Goal: Transaction & Acquisition: Purchase product/service

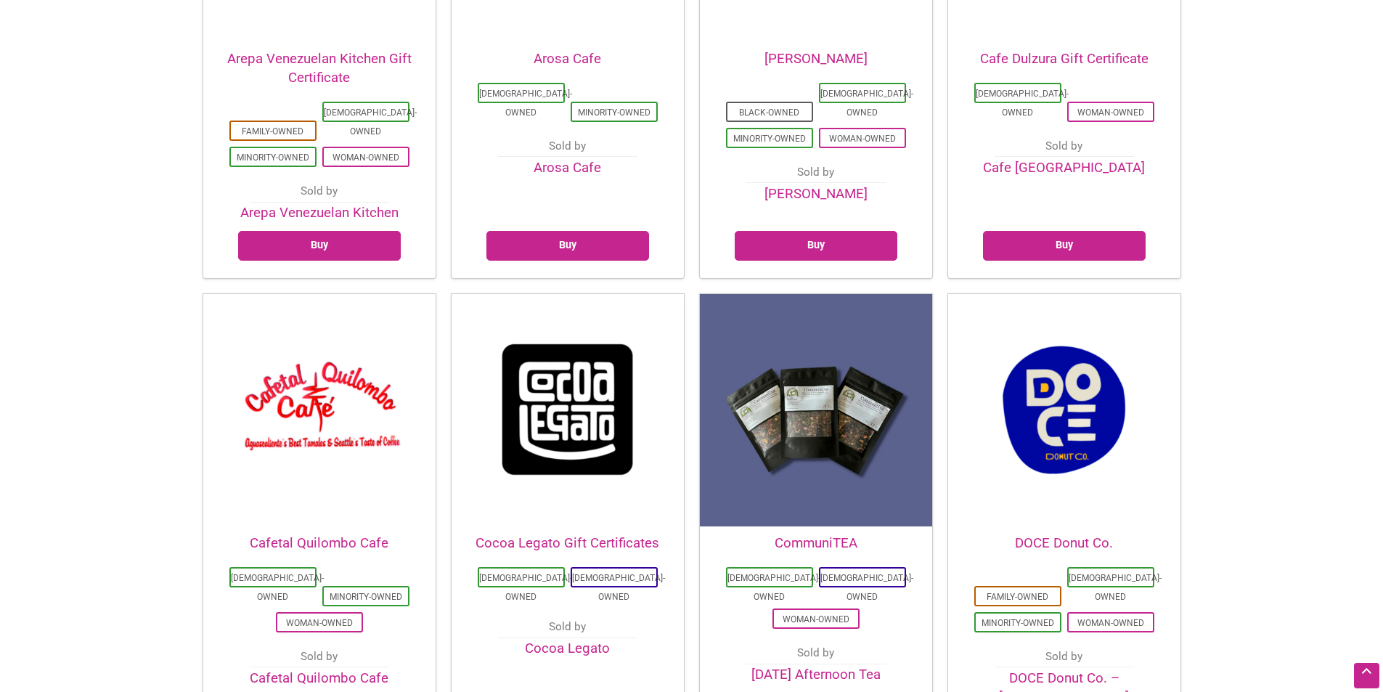
scroll to position [654, 0]
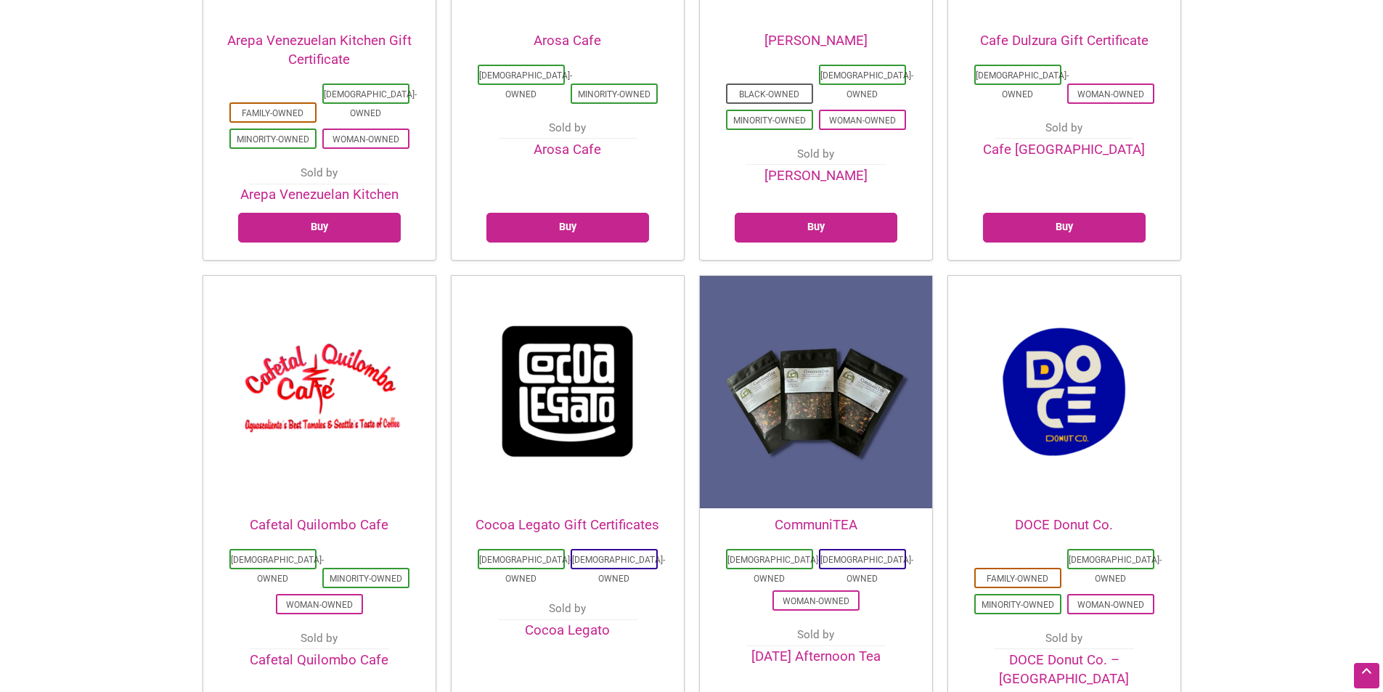
click at [833, 378] on img at bounding box center [816, 392] width 232 height 232
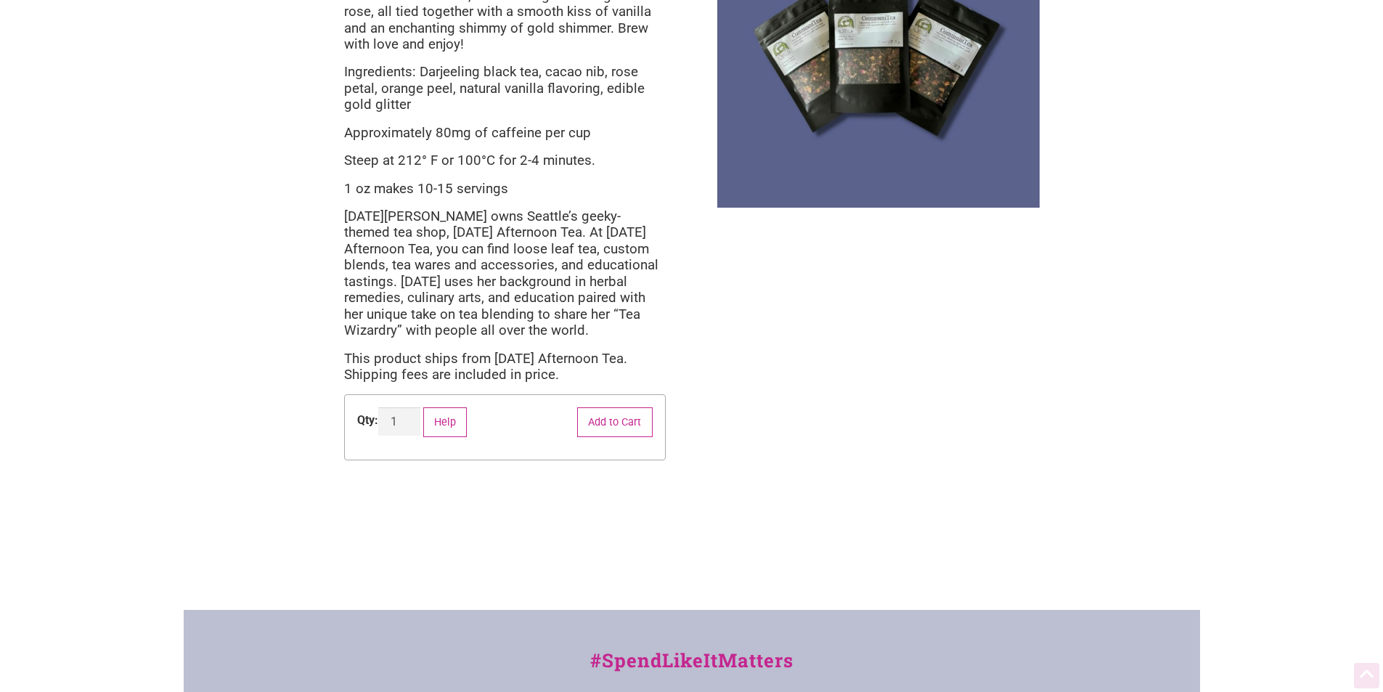
scroll to position [290, 0]
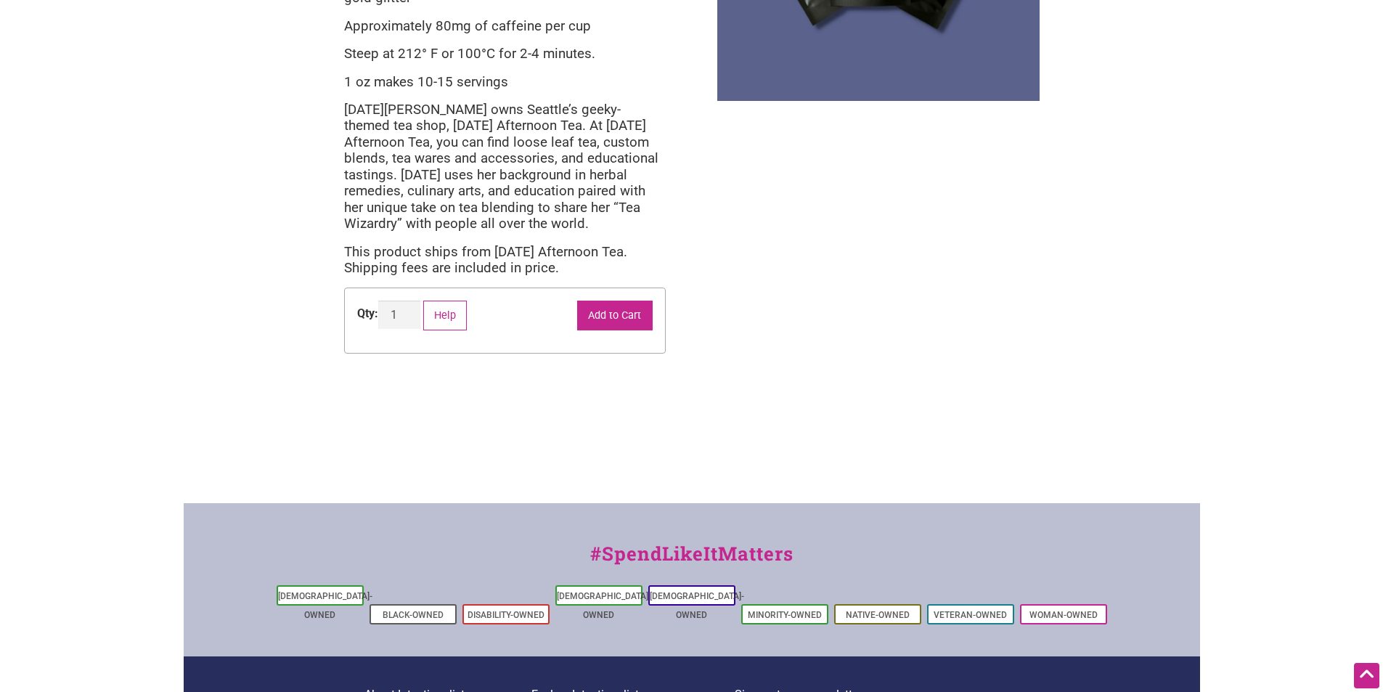
click at [625, 312] on button "Add to Cart" at bounding box center [615, 316] width 76 height 30
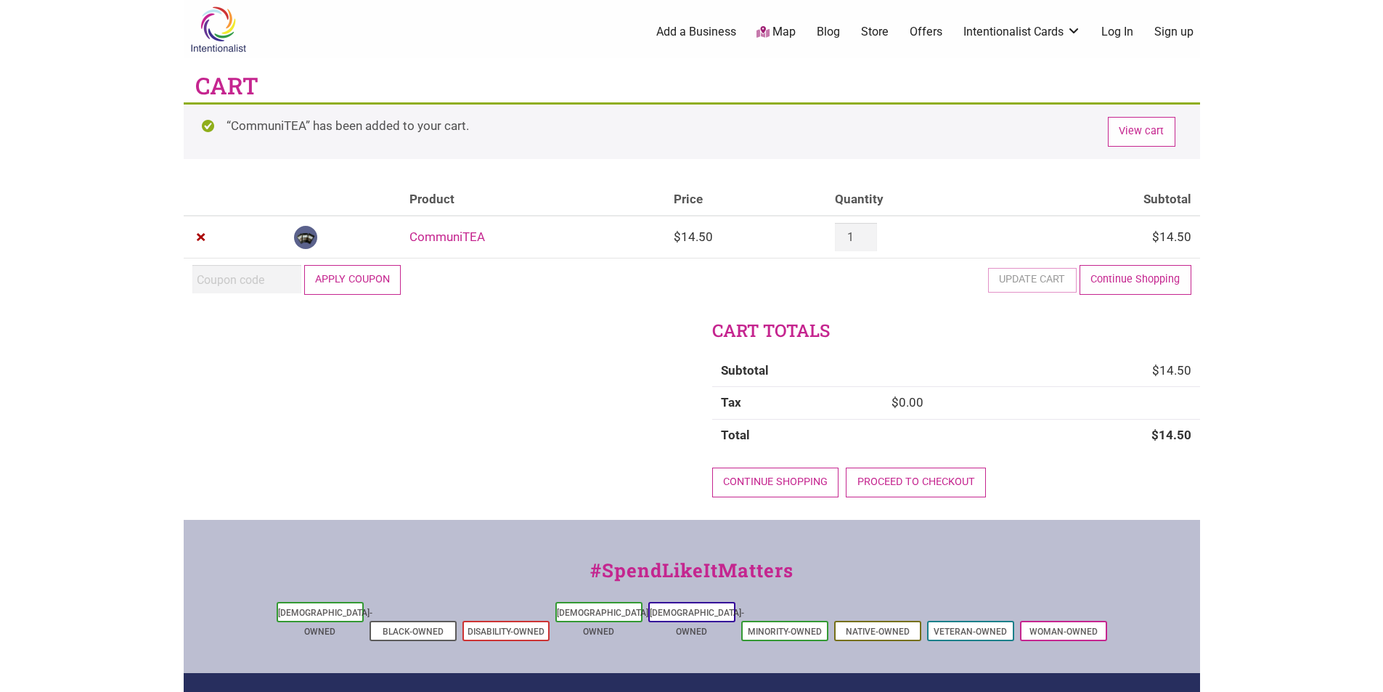
click at [372, 285] on button "Apply coupon" at bounding box center [352, 280] width 97 height 30
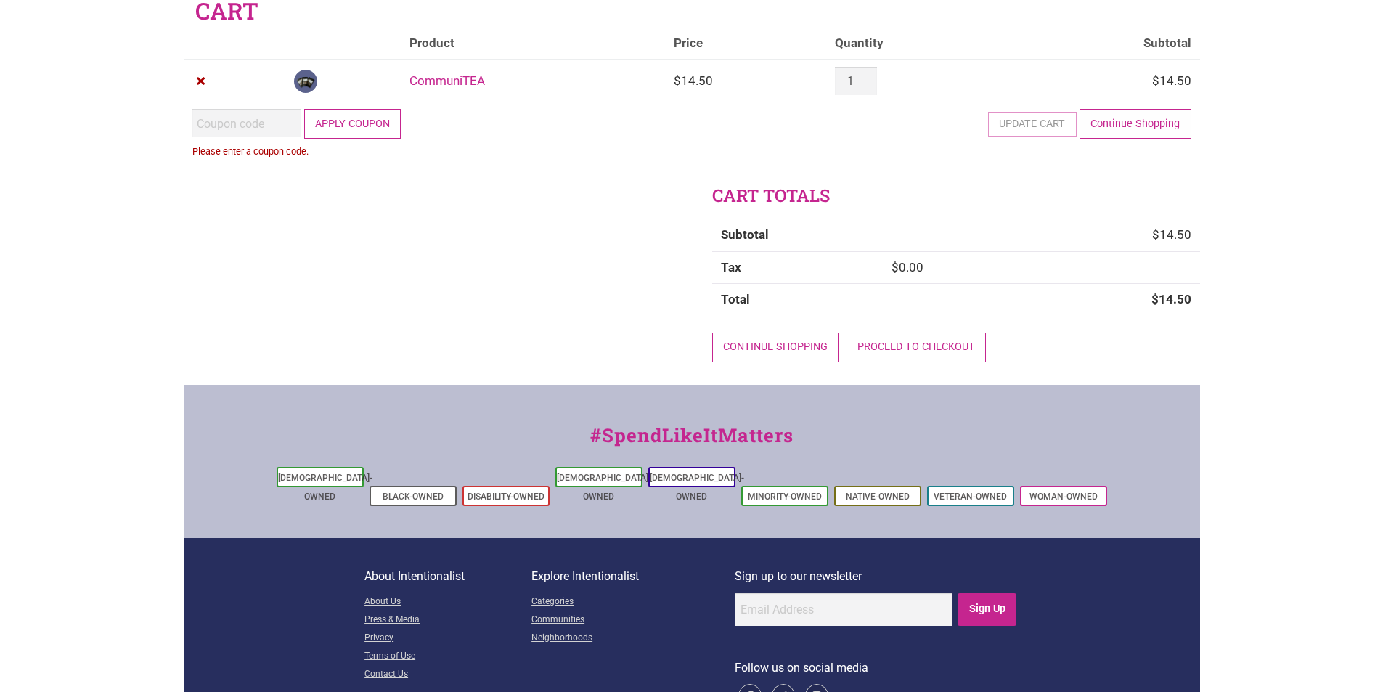
scroll to position [113, 0]
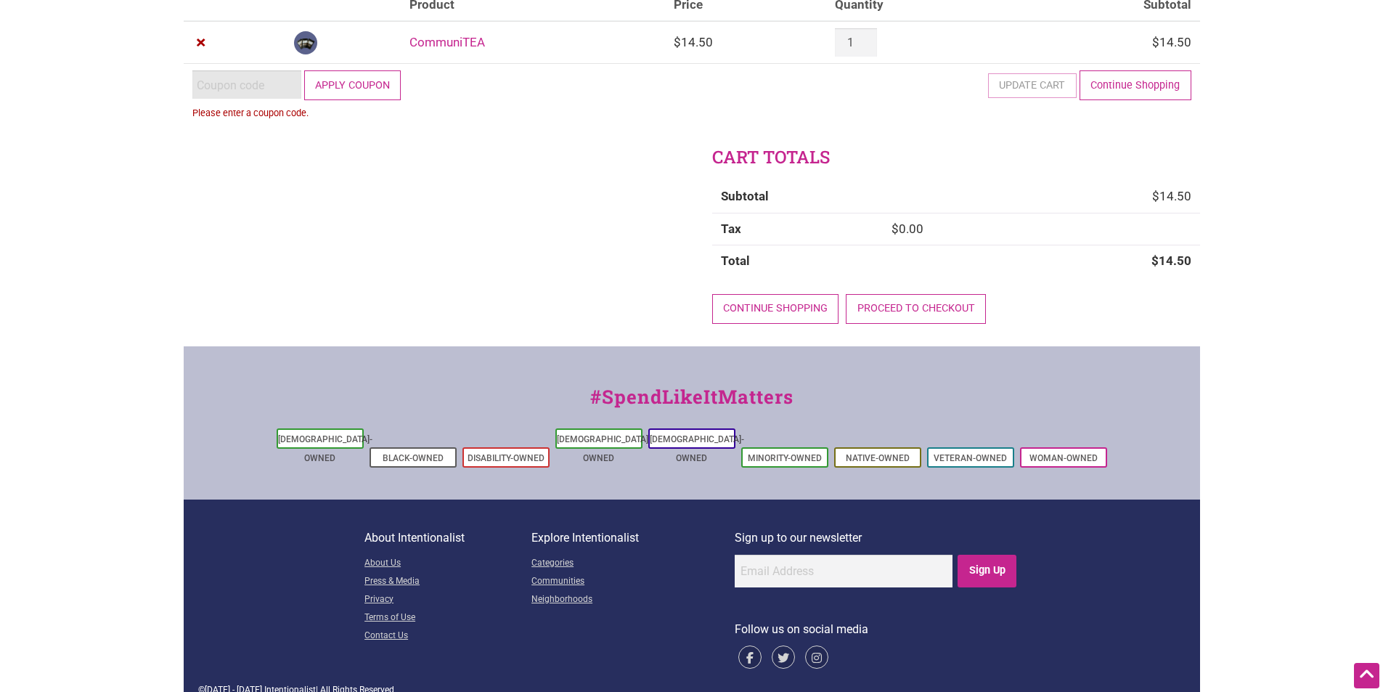
click at [262, 88] on input "Coupon:" at bounding box center [246, 84] width 109 height 28
paste input "2025JUNTOS"
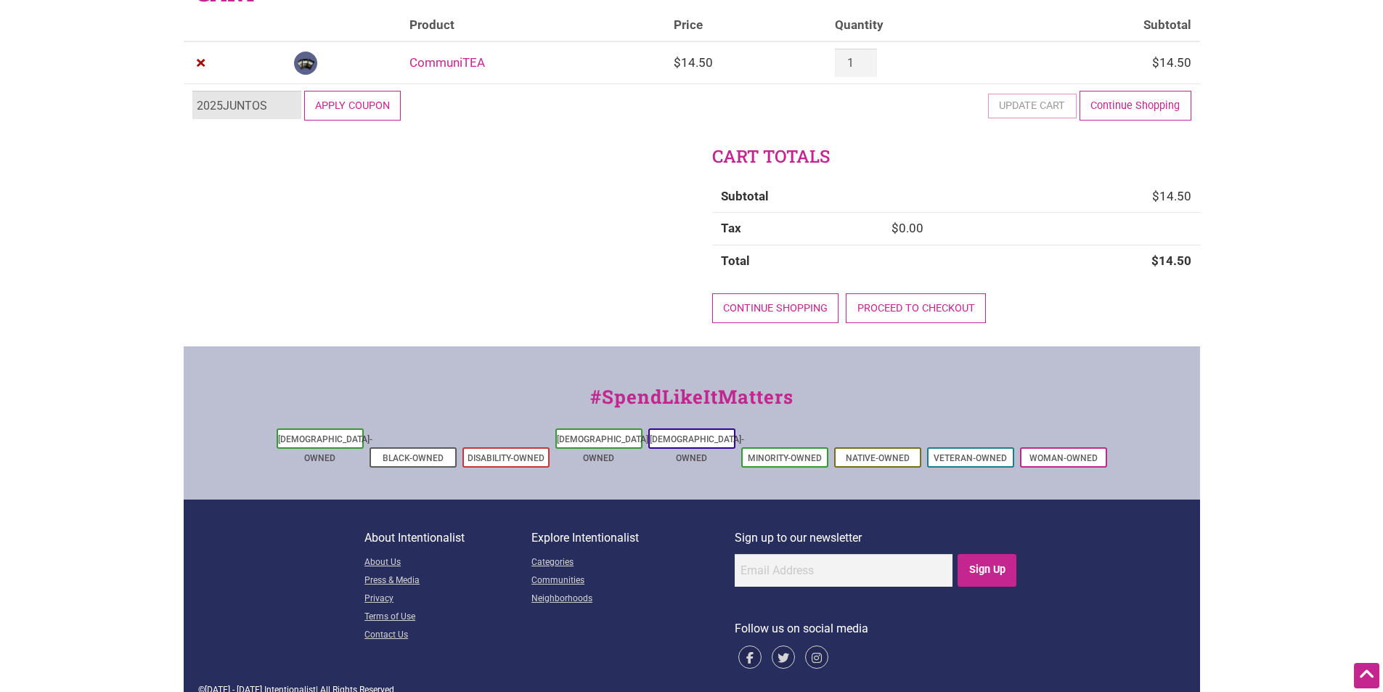
type input "2025JUNTOS"
click at [350, 113] on button "Apply coupon" at bounding box center [352, 106] width 97 height 30
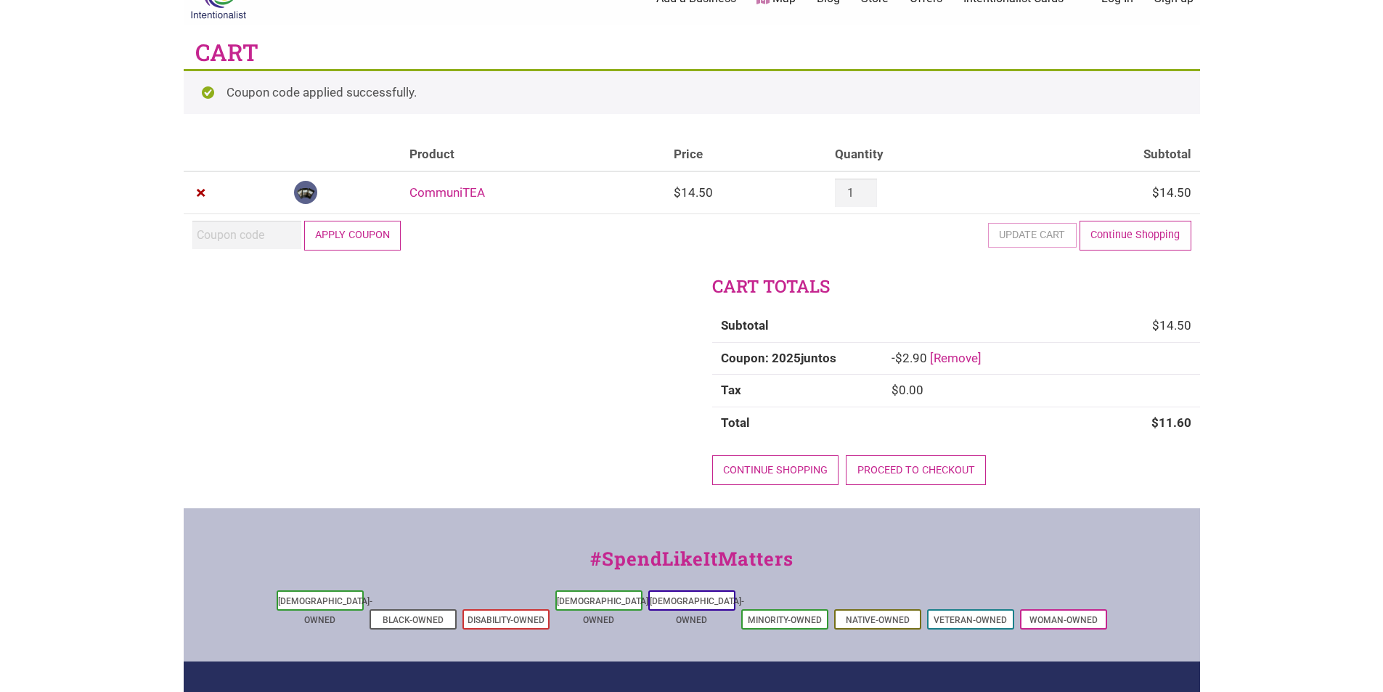
scroll to position [30, 0]
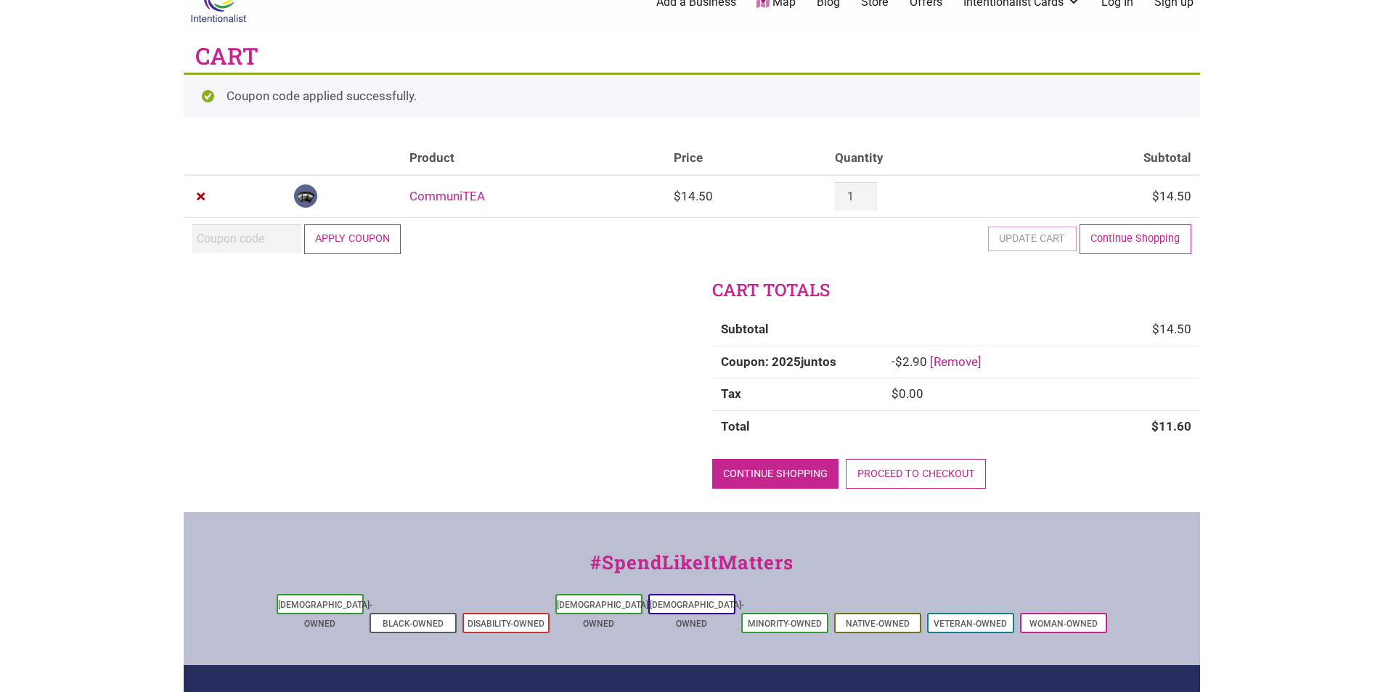
click at [774, 476] on link "Continue shopping" at bounding box center [775, 474] width 127 height 30
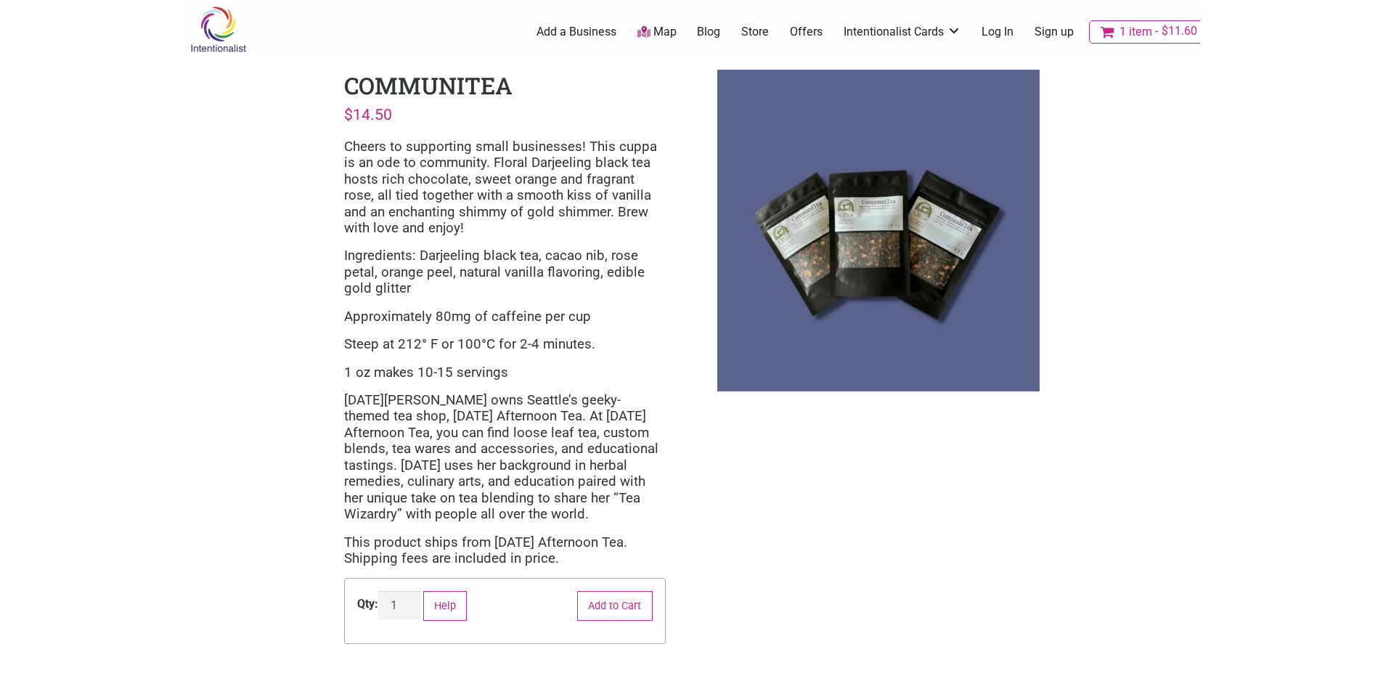
click at [227, 22] on img at bounding box center [218, 29] width 69 height 47
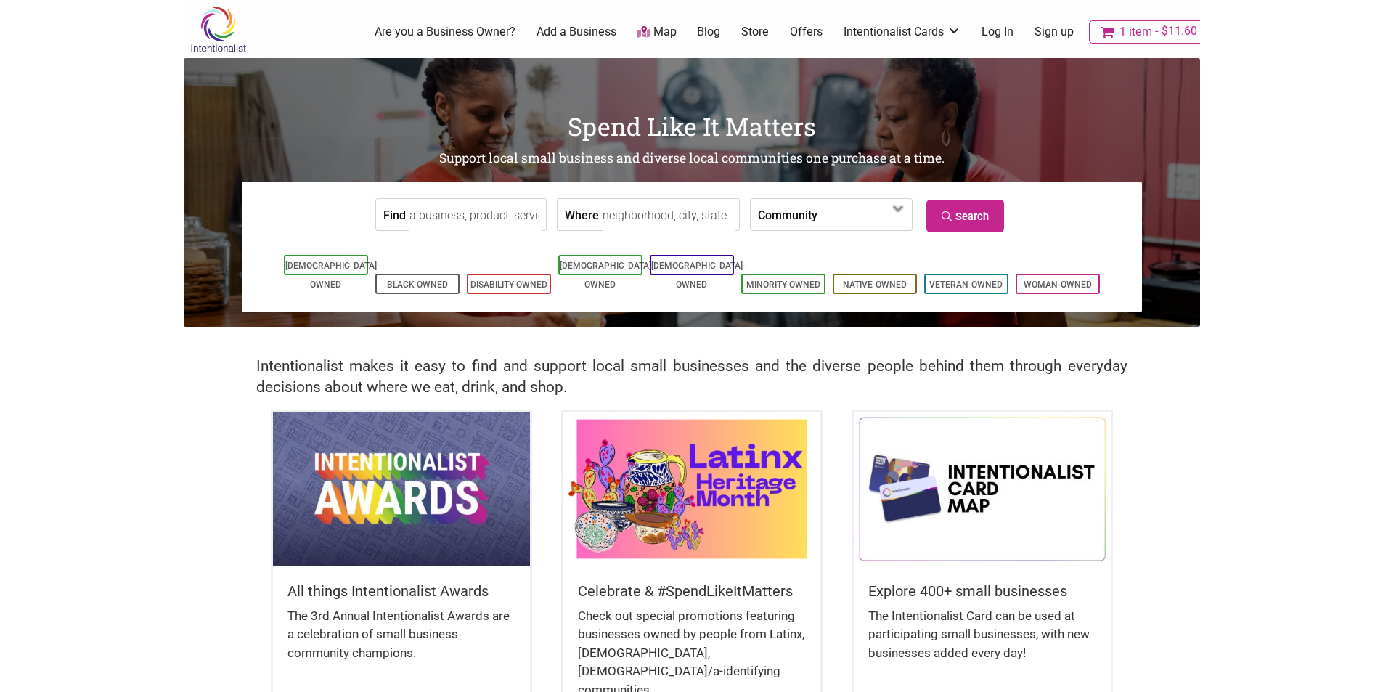
click at [741, 489] on img at bounding box center [692, 489] width 257 height 154
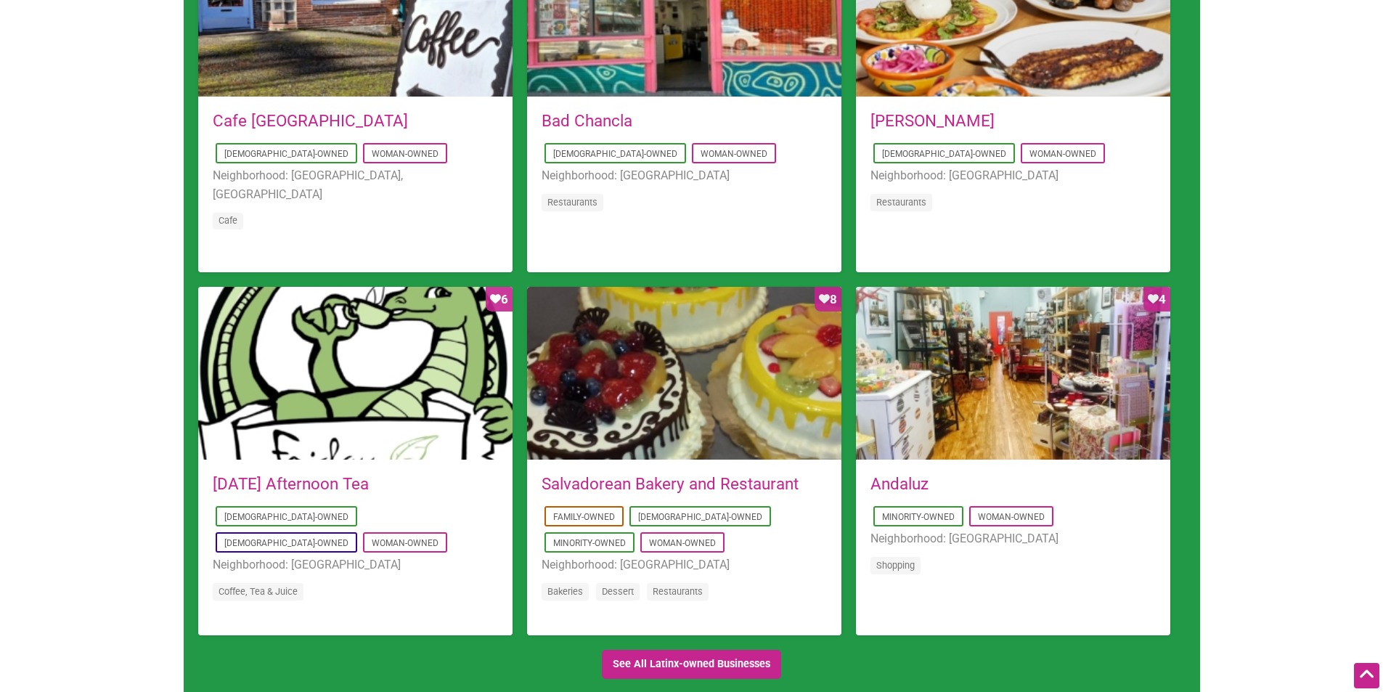
scroll to position [1162, 0]
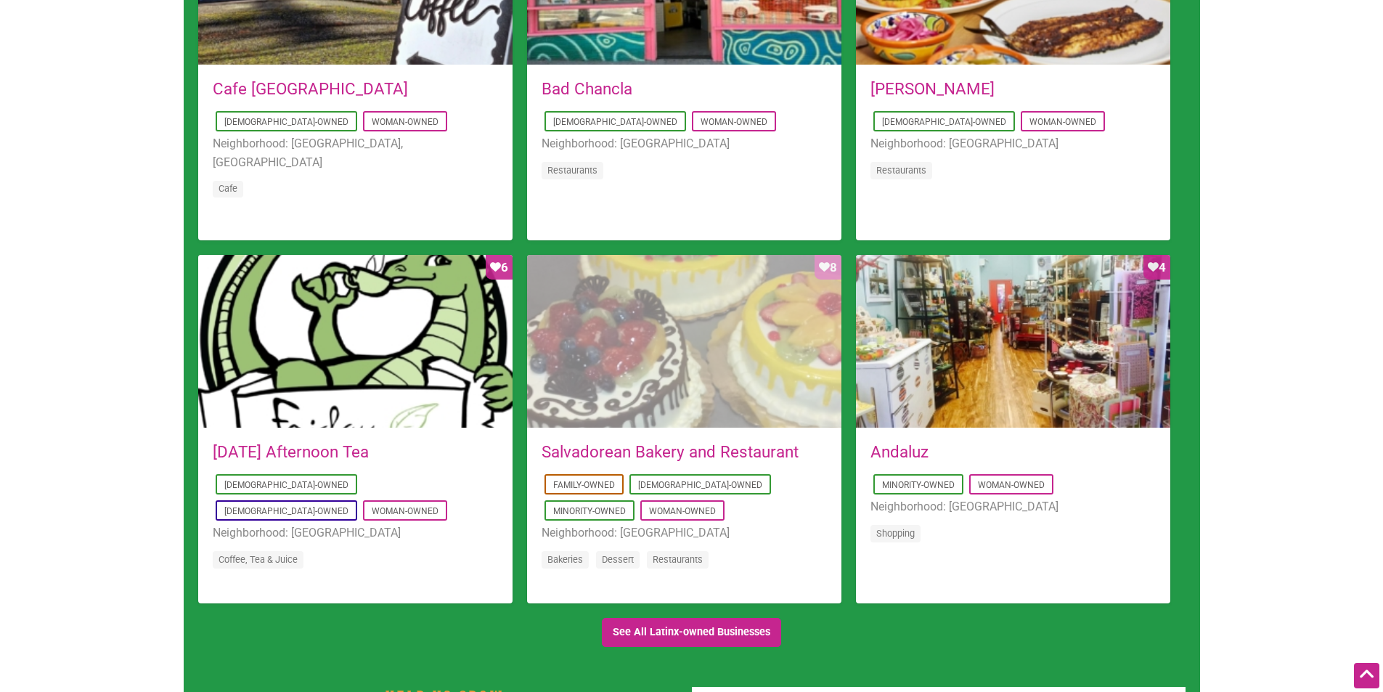
click at [622, 326] on div "Favorite Count 8" at bounding box center [684, 342] width 314 height 174
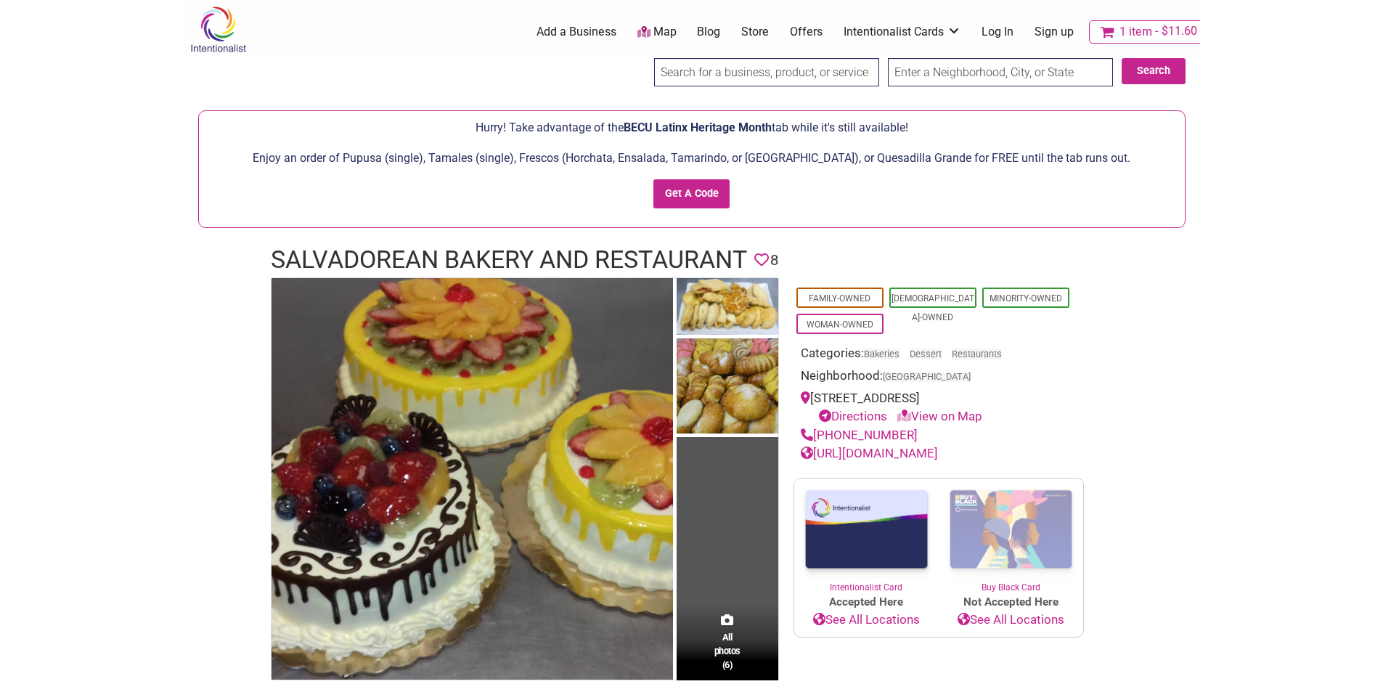
click at [213, 32] on img at bounding box center [218, 29] width 69 height 47
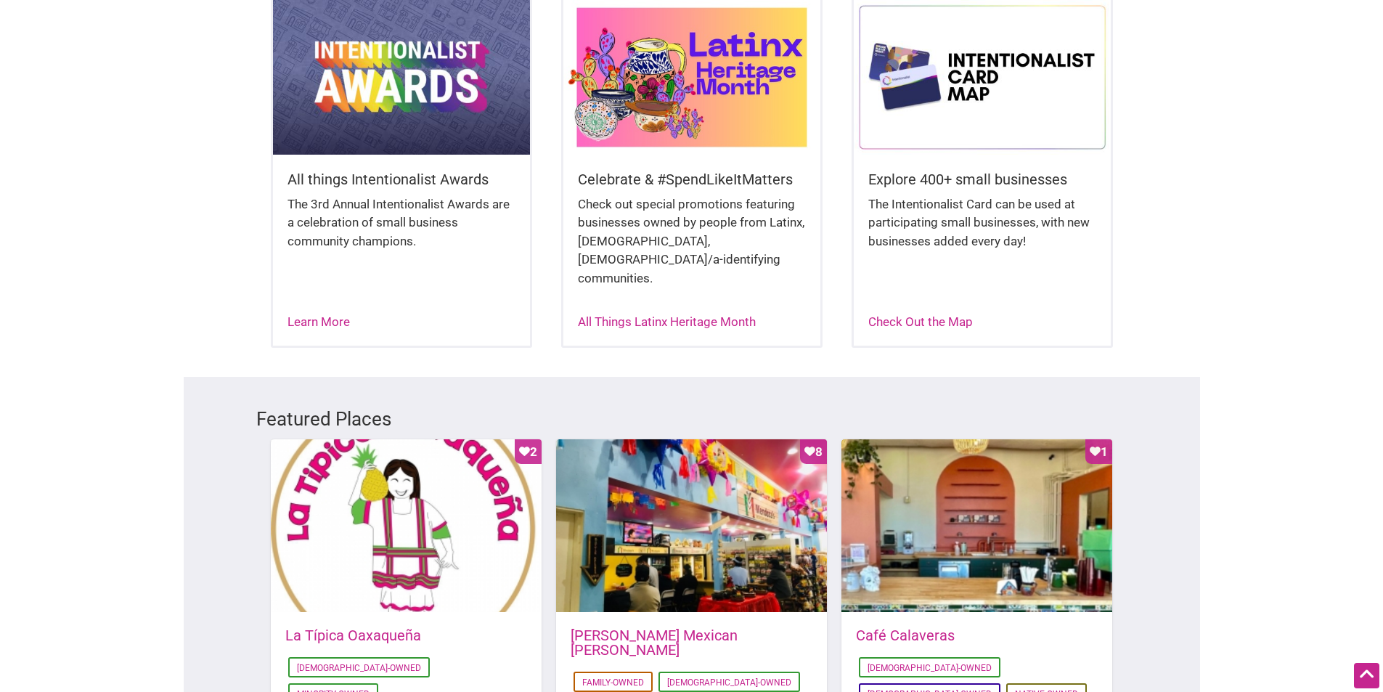
scroll to position [436, 0]
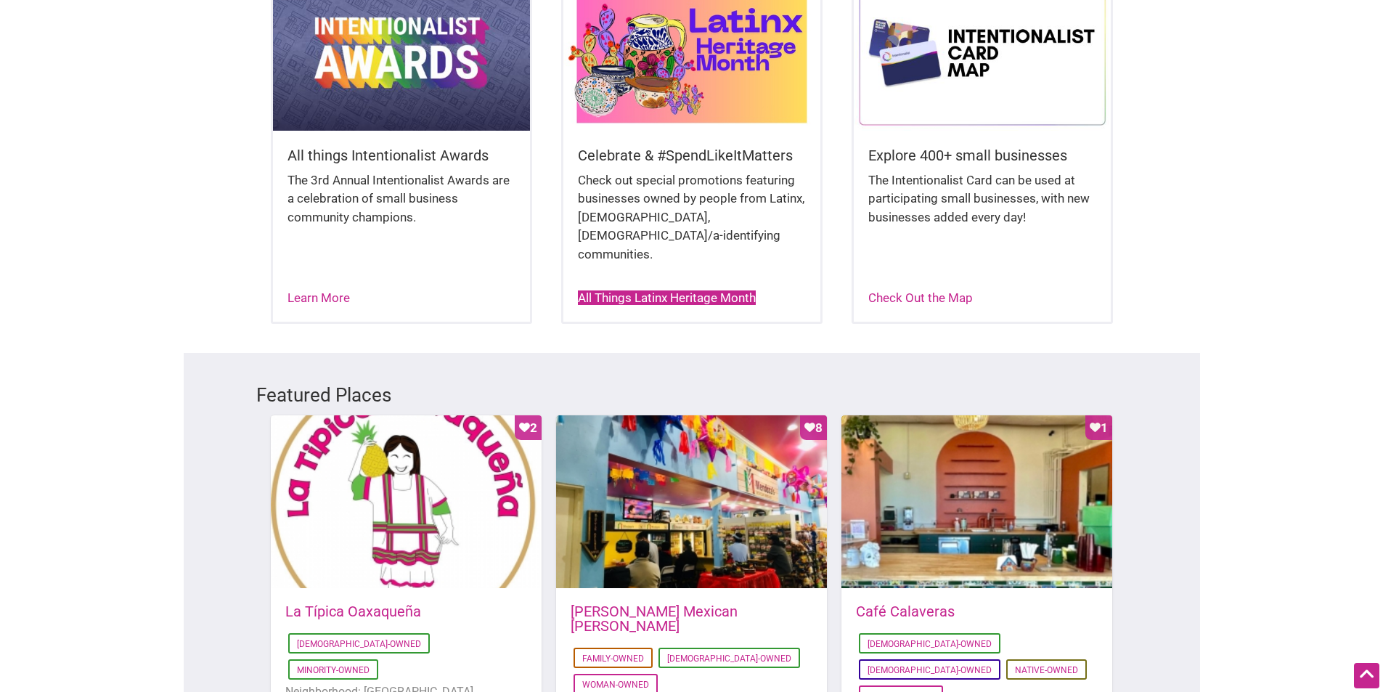
click at [721, 290] on link "All Things Latinx Heritage Month" at bounding box center [667, 297] width 178 height 15
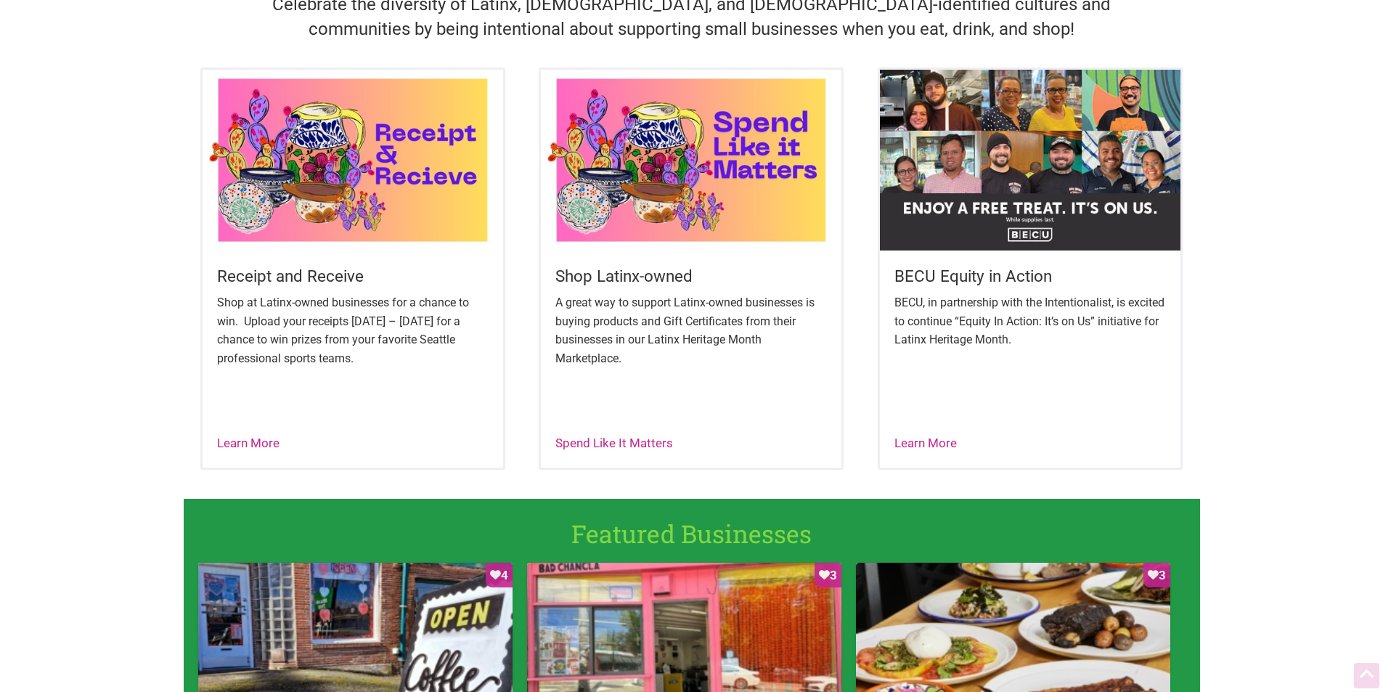
scroll to position [508, 0]
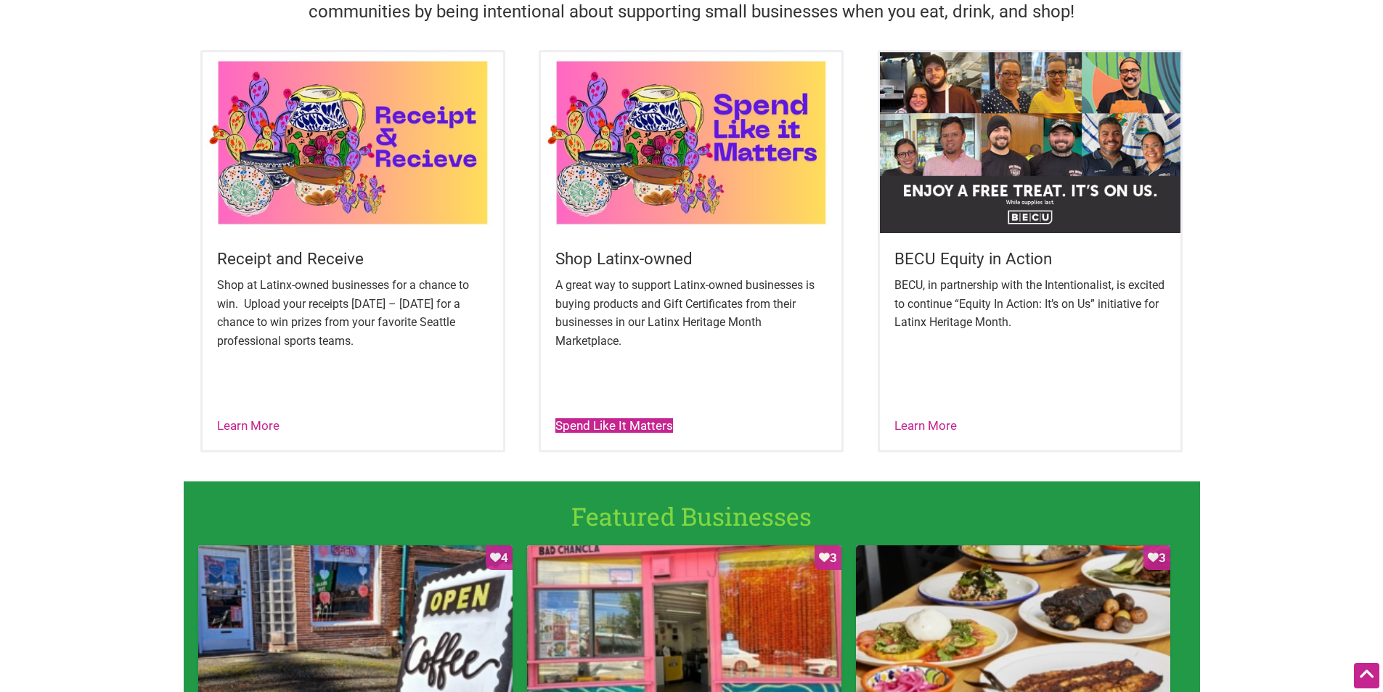
click at [615, 421] on link "Spend Like It Matters" at bounding box center [615, 425] width 118 height 15
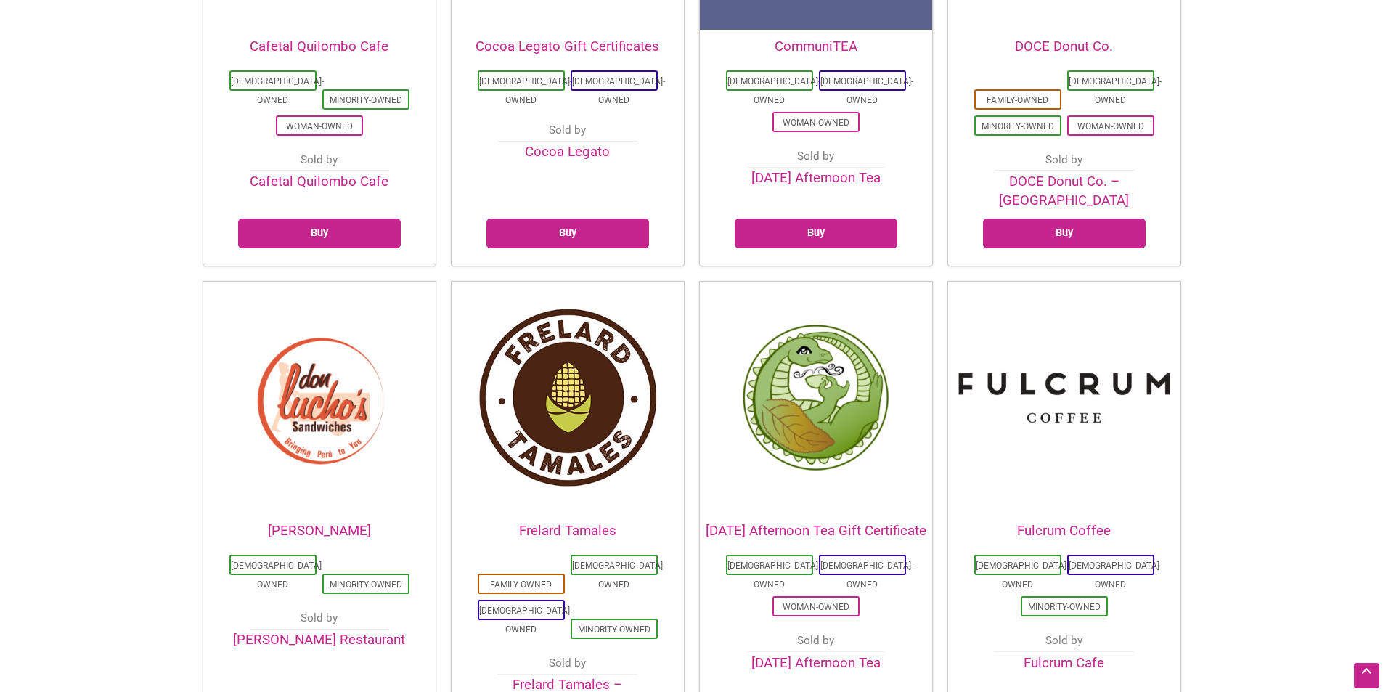
scroll to position [1234, 0]
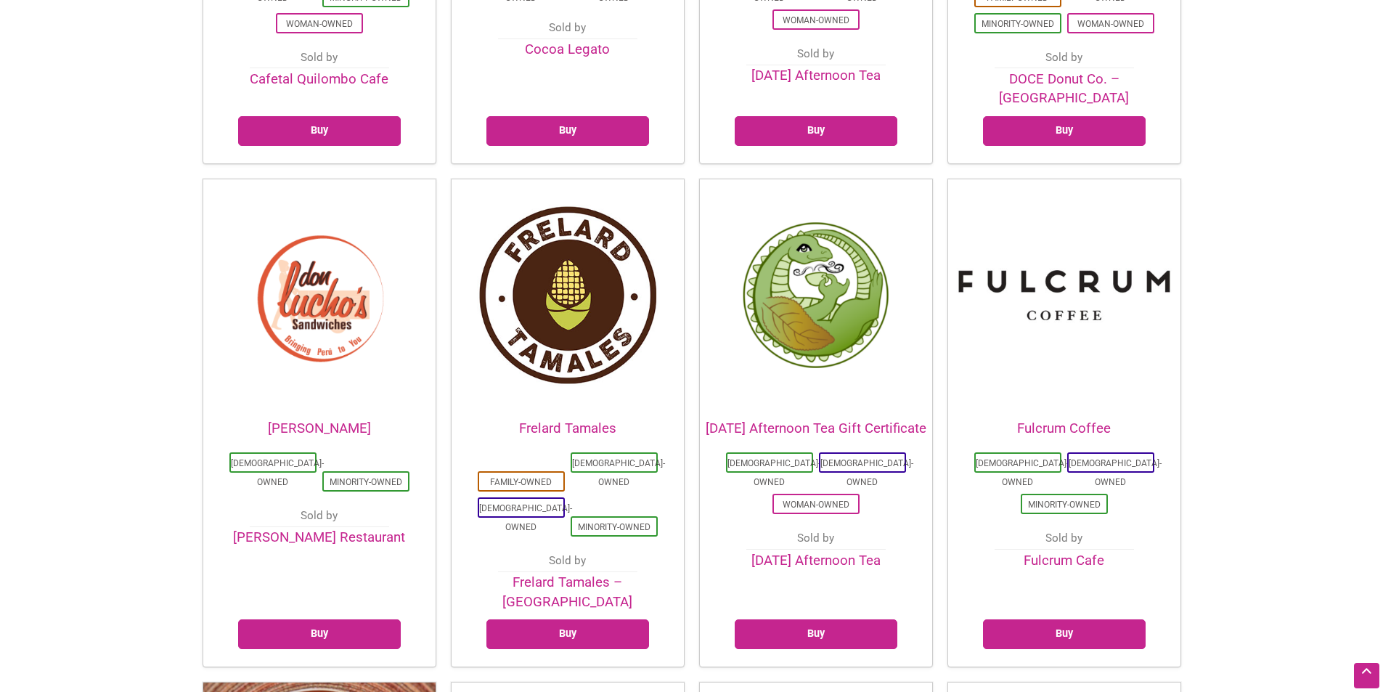
click at [1107, 236] on img at bounding box center [1064, 295] width 232 height 232
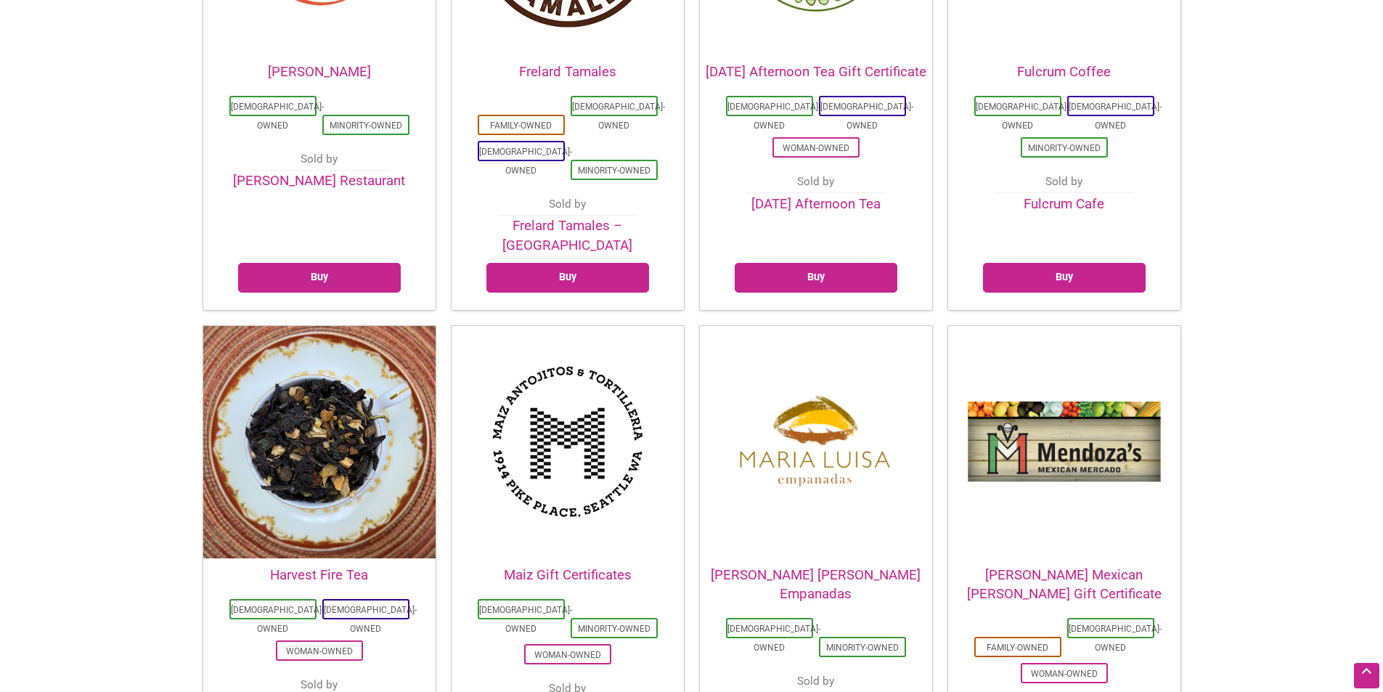
scroll to position [1598, 0]
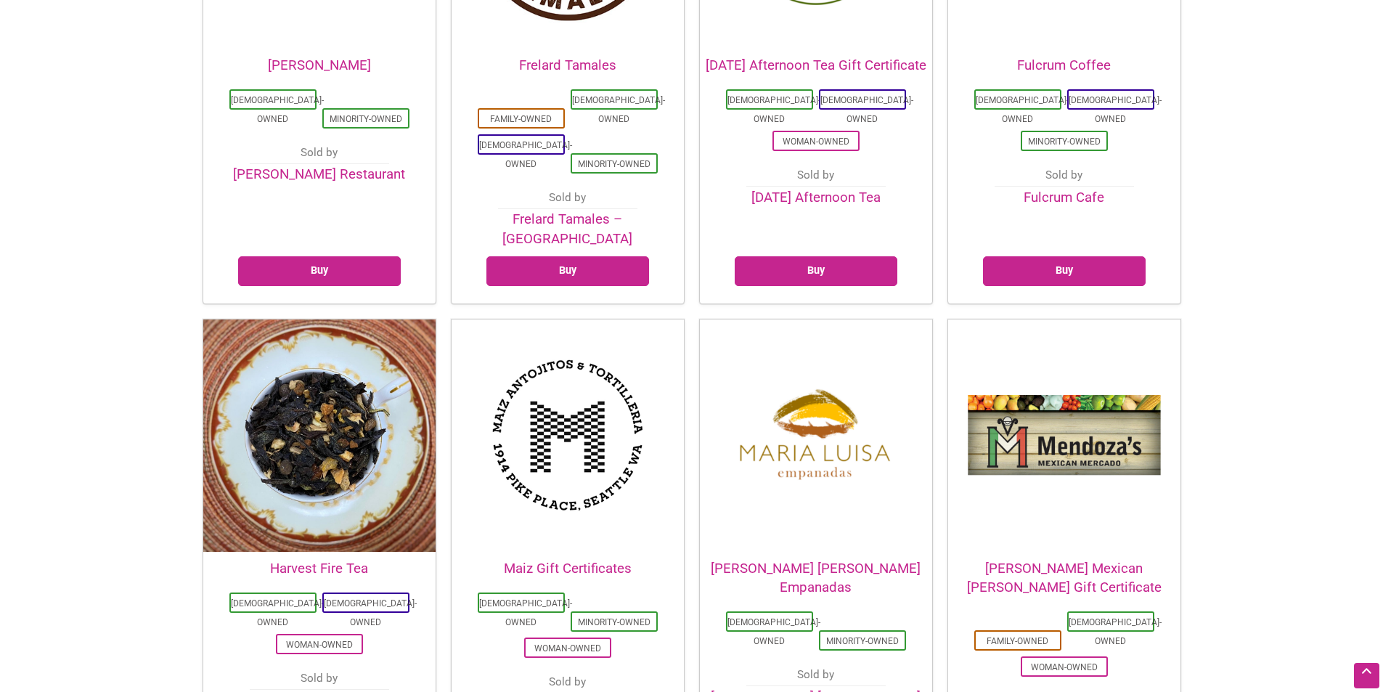
click at [304, 333] on img at bounding box center [319, 436] width 232 height 232
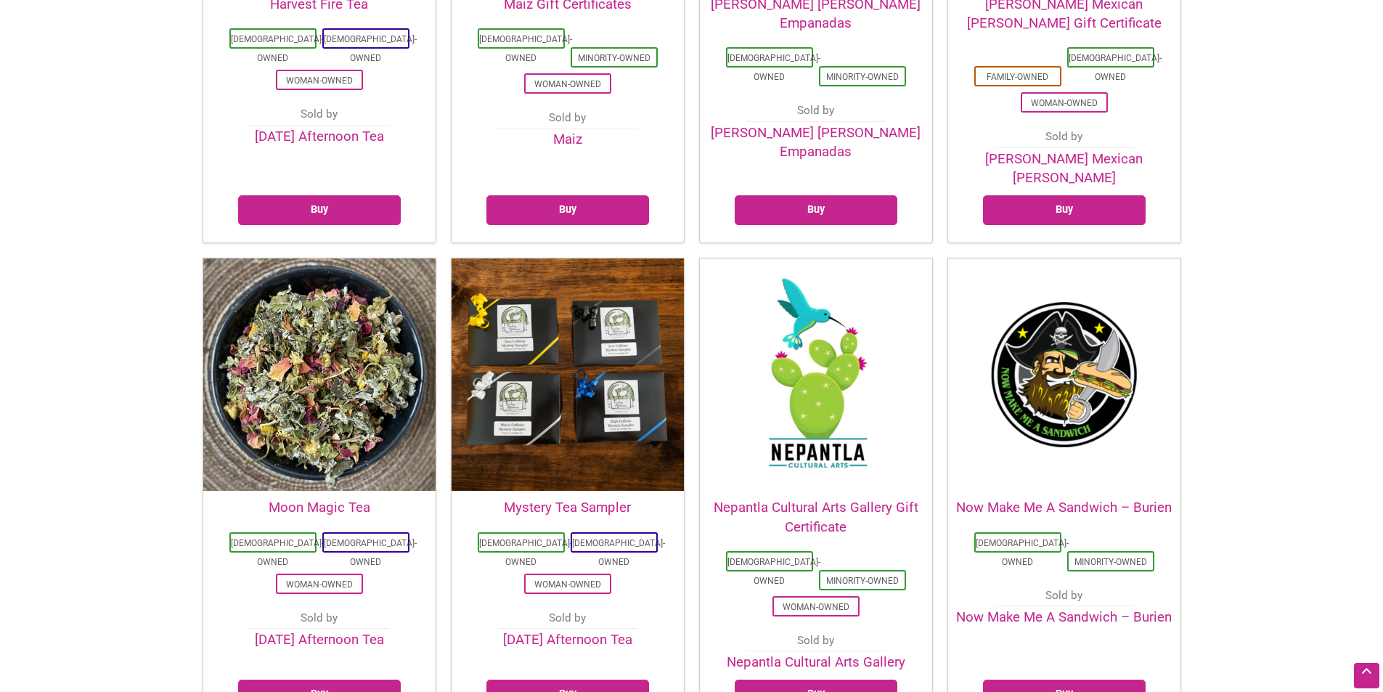
scroll to position [2178, 0]
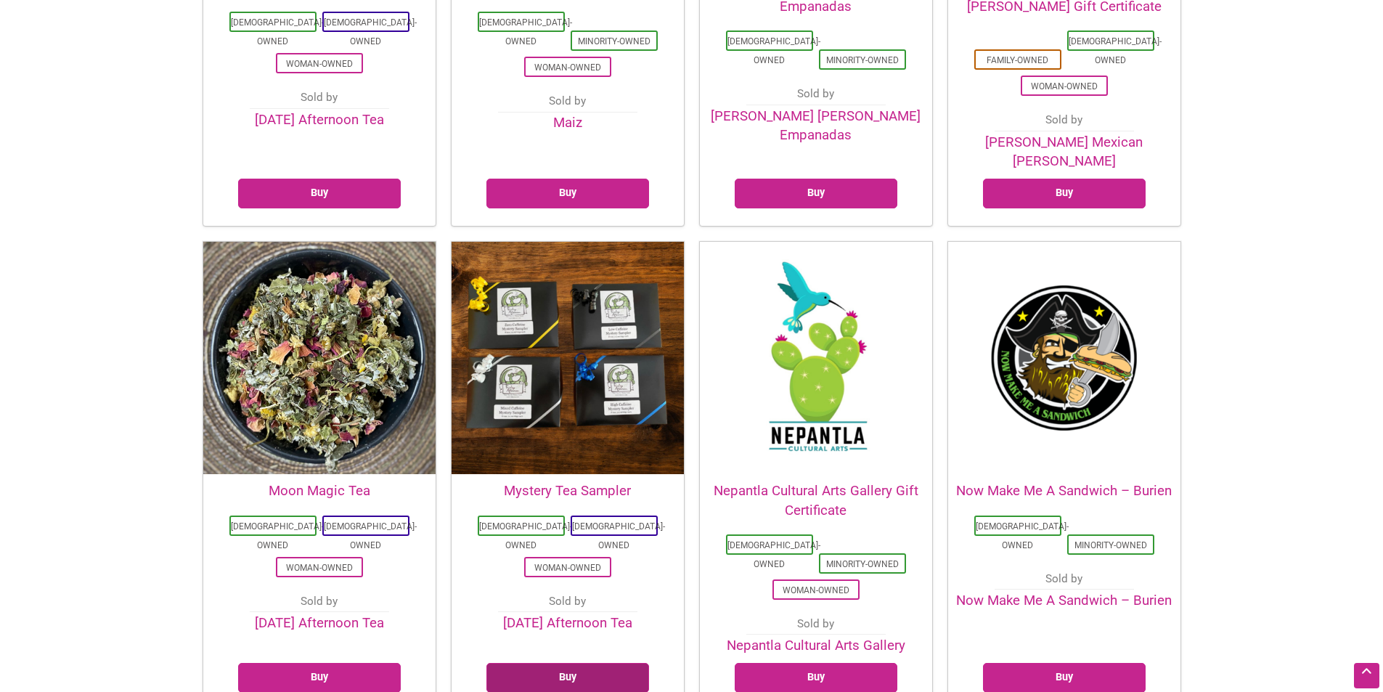
click at [567, 663] on link "Buy" at bounding box center [568, 678] width 163 height 30
click at [664, 251] on img at bounding box center [568, 358] width 232 height 232
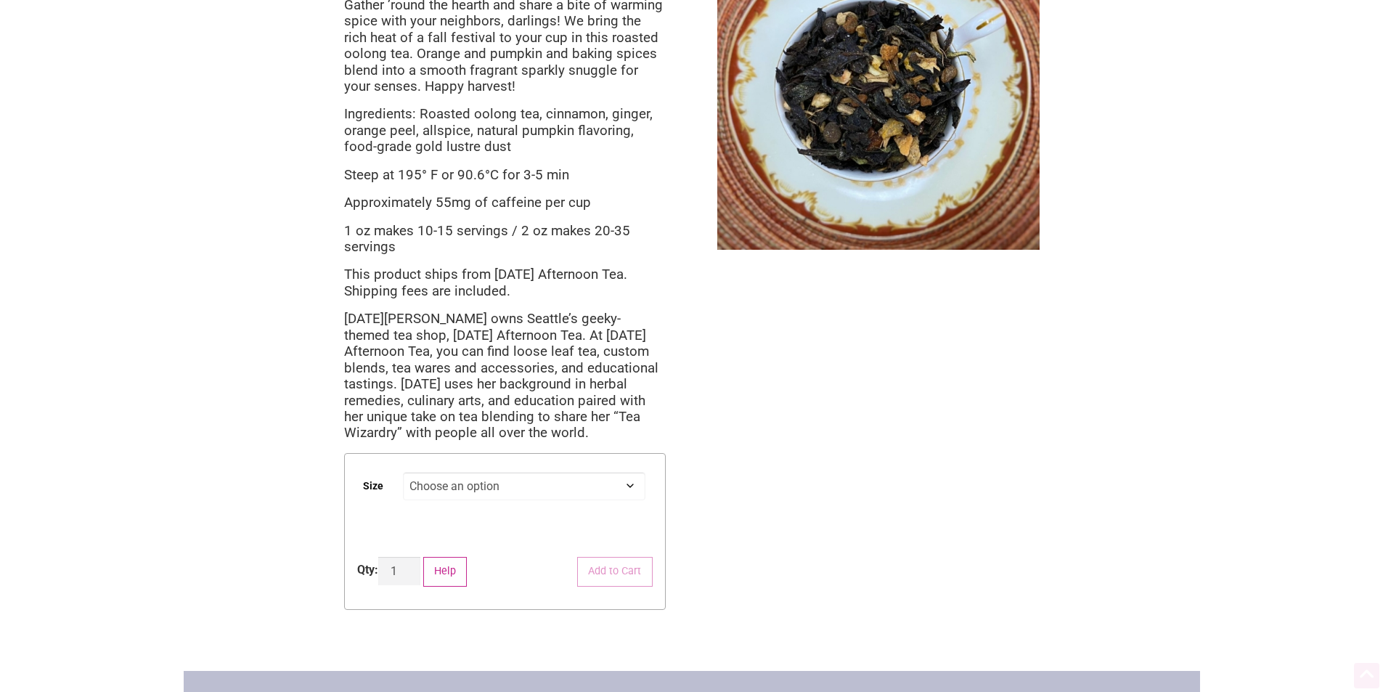
scroll to position [145, 0]
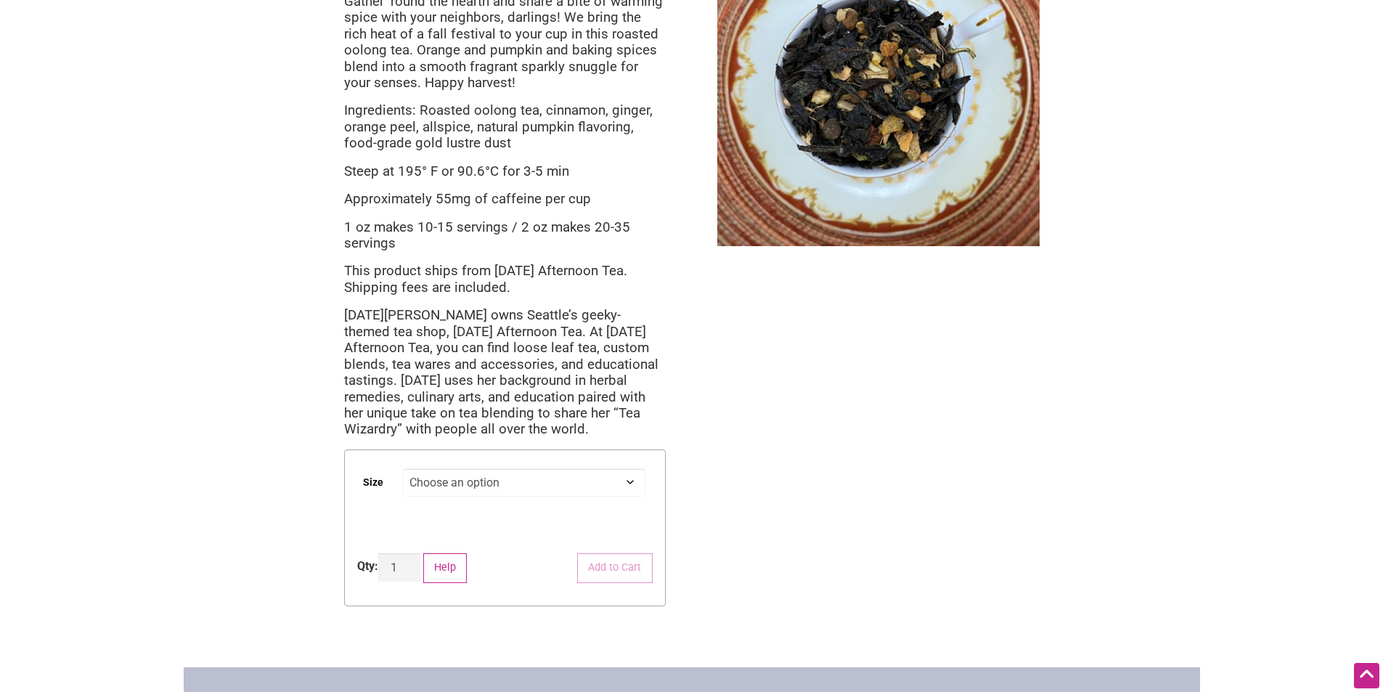
click at [519, 484] on select "Choose an option 1 oz 2 oz" at bounding box center [524, 482] width 243 height 28
click at [256, 403] on div "Intentionalist Spend like it matters 1 Add a Business Map Blog Store Offers Int…" at bounding box center [692, 443] width 1017 height 1177
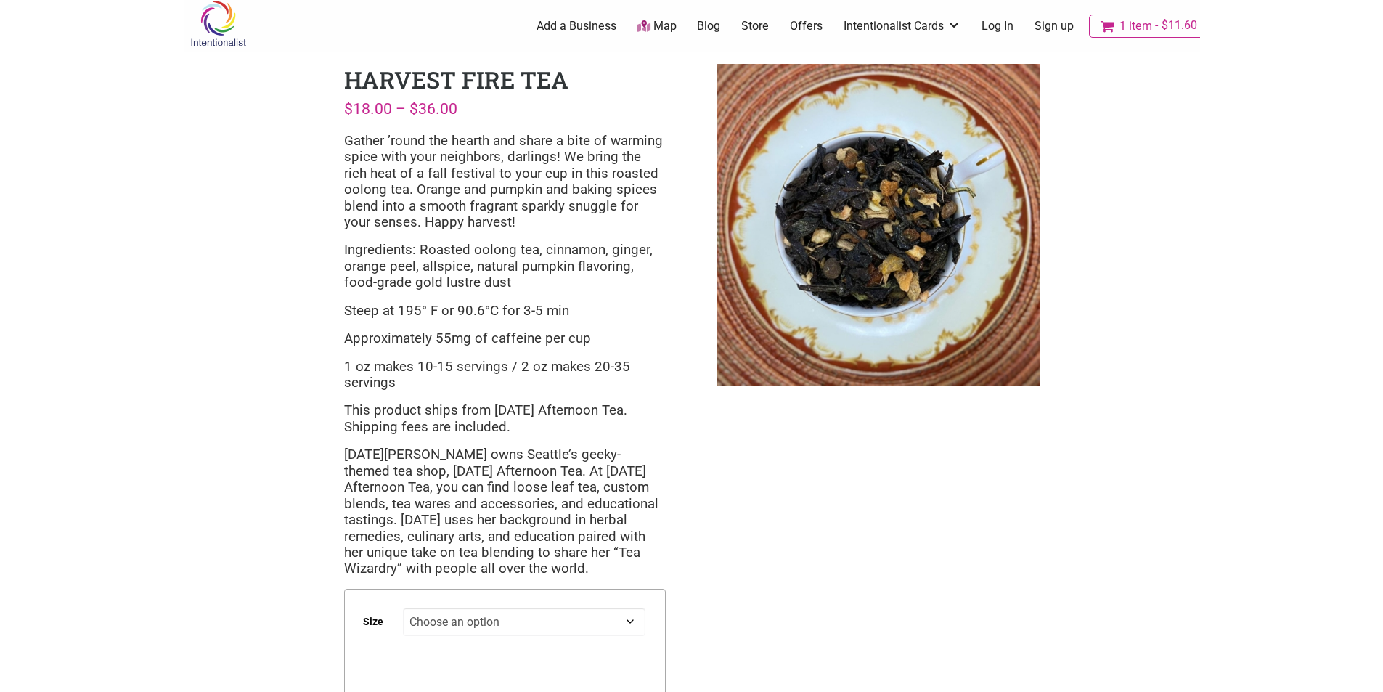
scroll to position [0, 0]
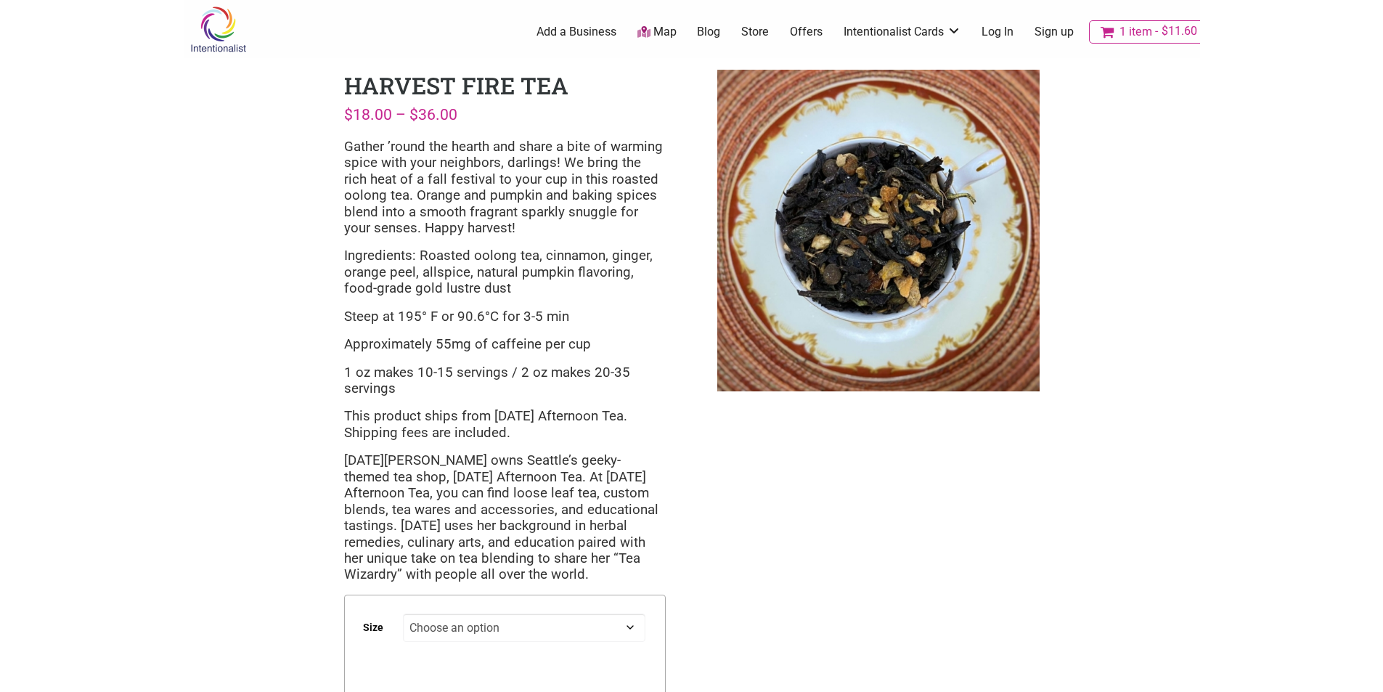
click at [1129, 30] on span "1 item" at bounding box center [1136, 32] width 33 height 12
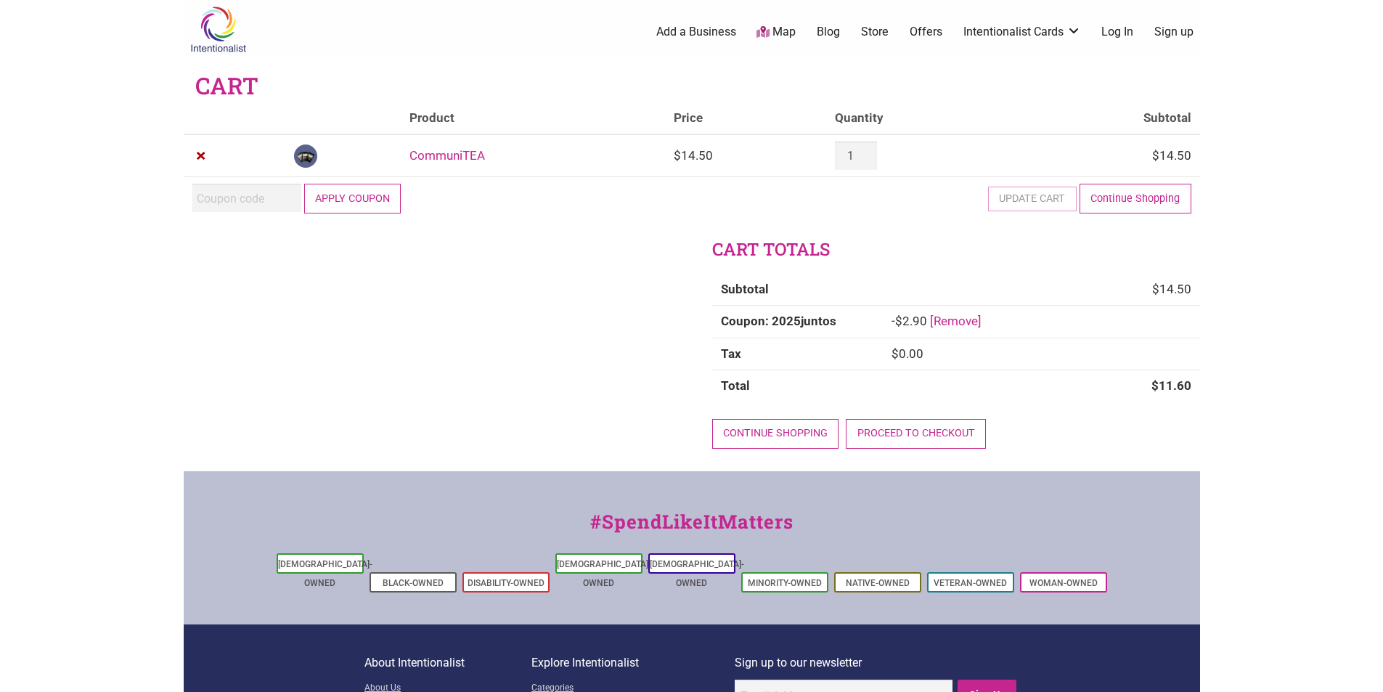
click at [473, 152] on link "CommuniTEA" at bounding box center [448, 155] width 76 height 15
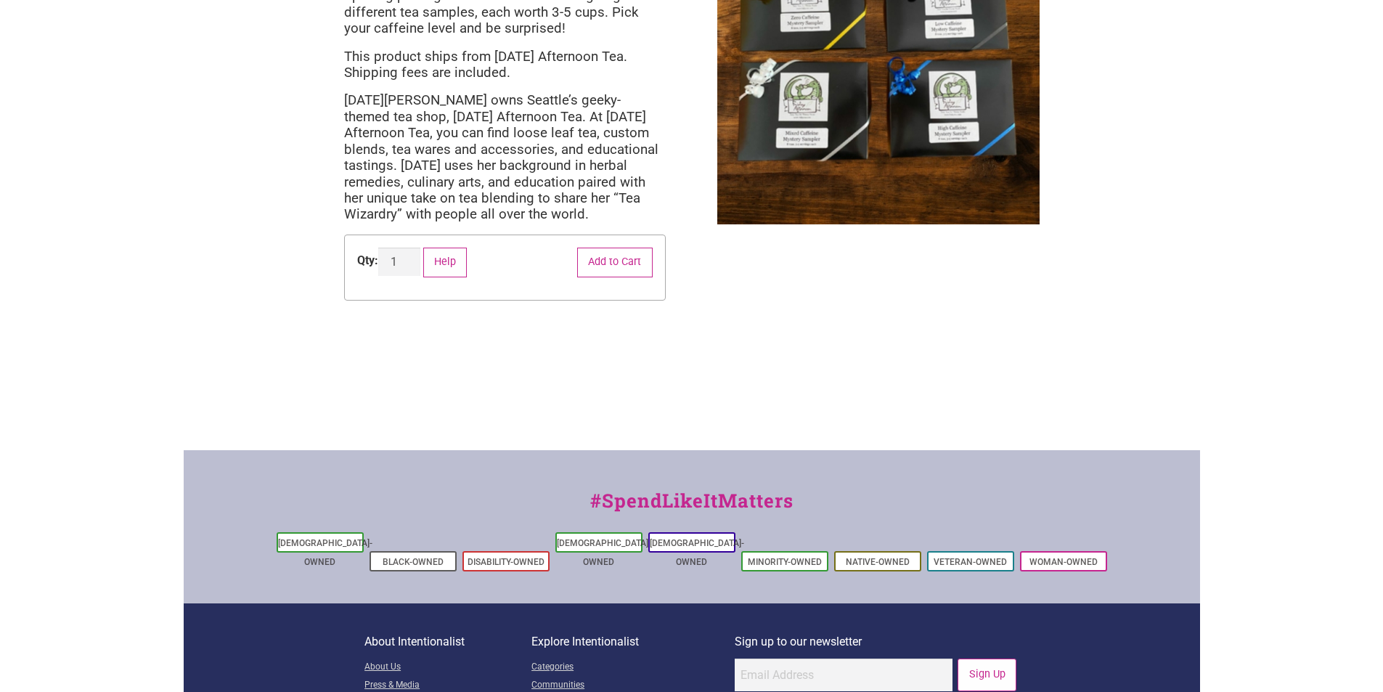
scroll to position [271, 0]
